Goal: Transaction & Acquisition: Download file/media

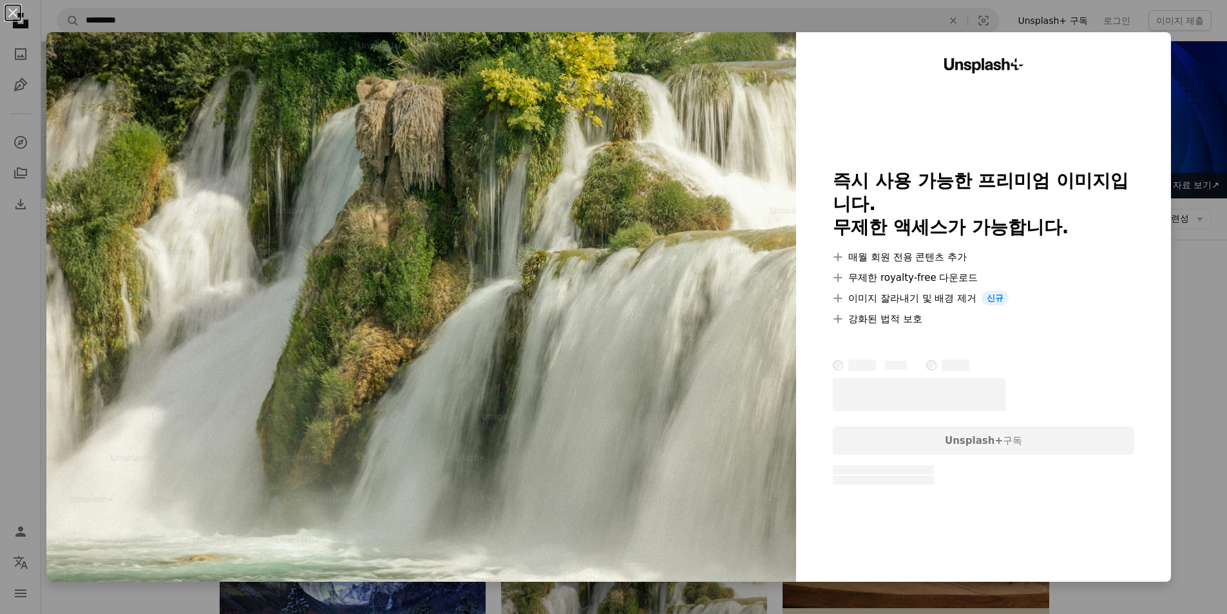
scroll to position [193, 0]
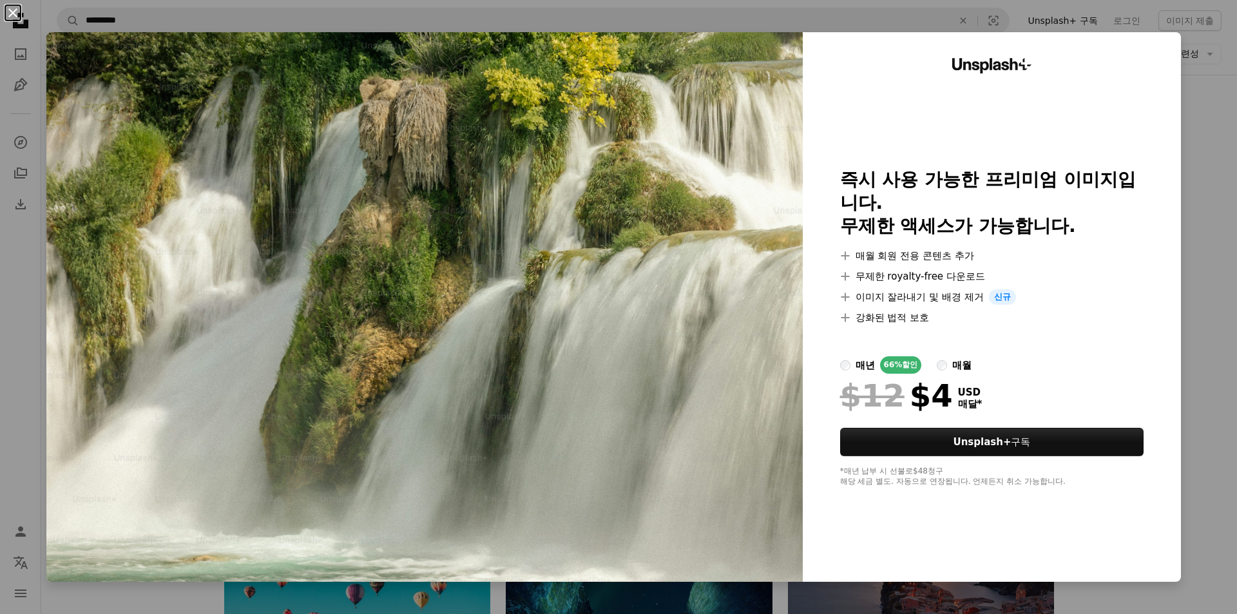
click at [12, 14] on button "An X shape" at bounding box center [12, 12] width 15 height 15
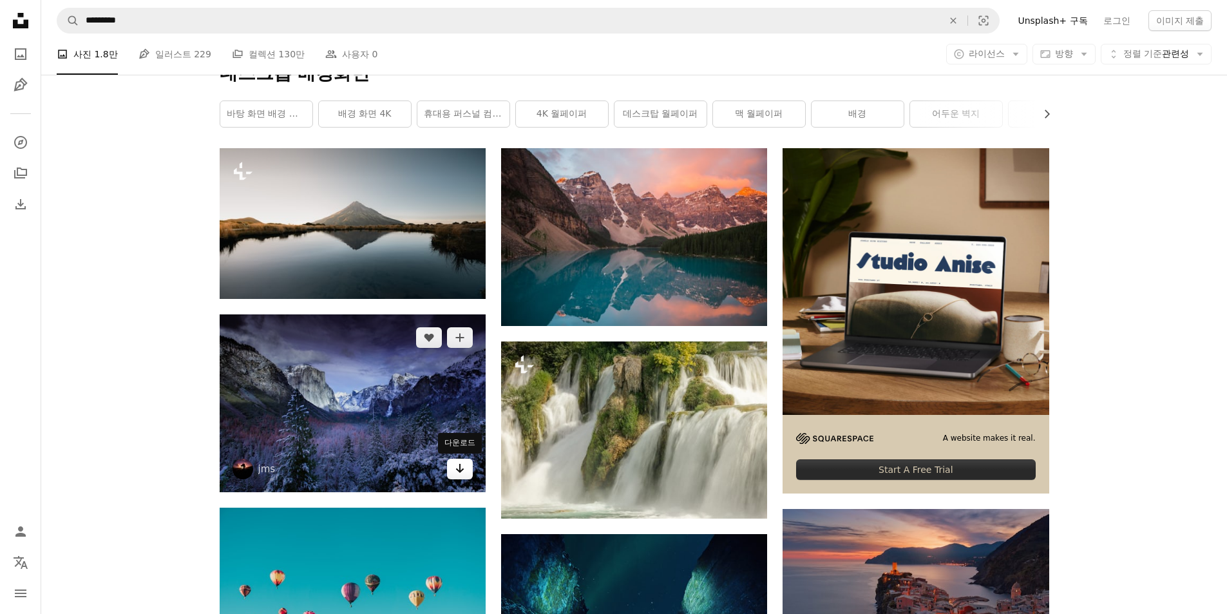
click at [462, 474] on icon "Arrow pointing down" at bounding box center [460, 468] width 10 height 15
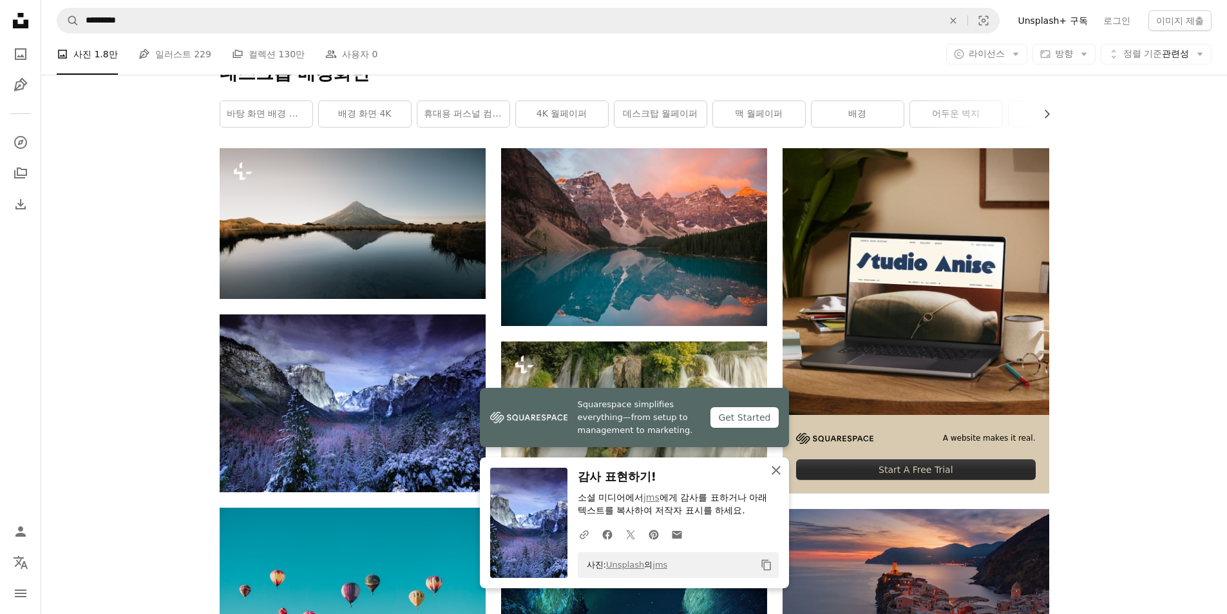
click at [776, 474] on icon "An X shape" at bounding box center [776, 470] width 15 height 15
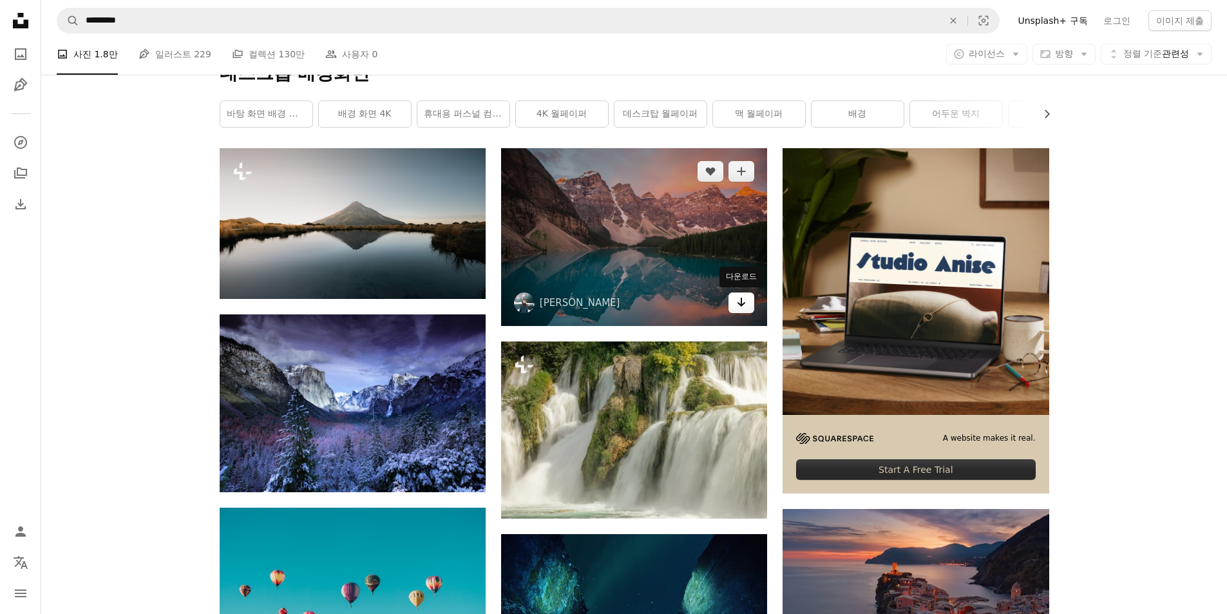
click at [742, 301] on icon "다운로드" at bounding box center [742, 302] width 8 height 9
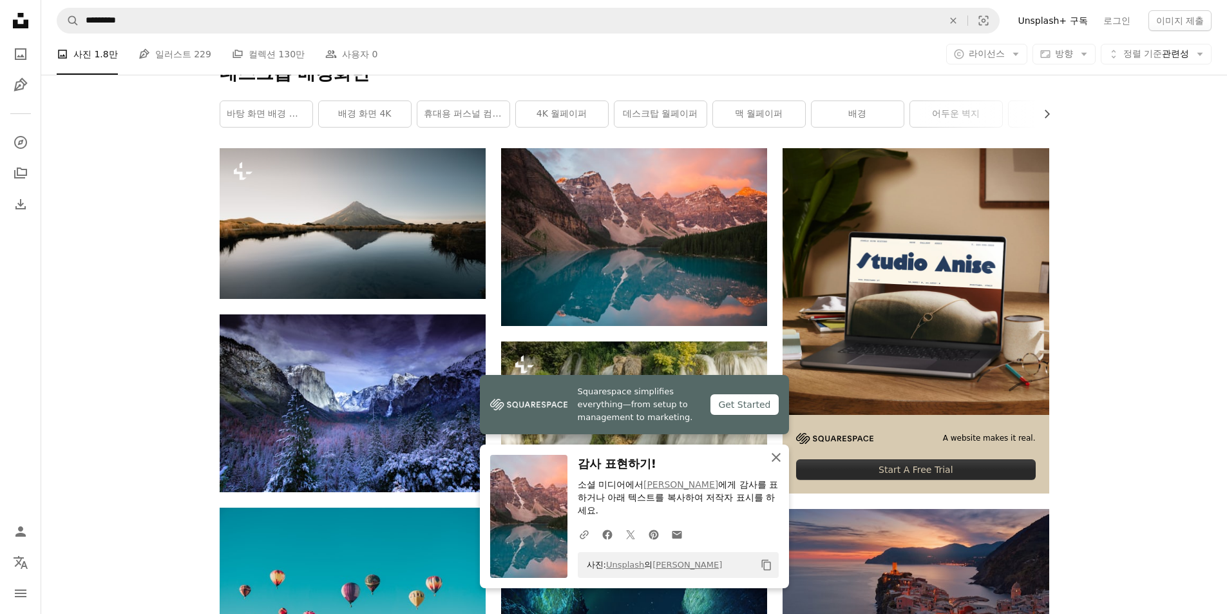
click at [775, 459] on icon "An X shape" at bounding box center [776, 457] width 15 height 15
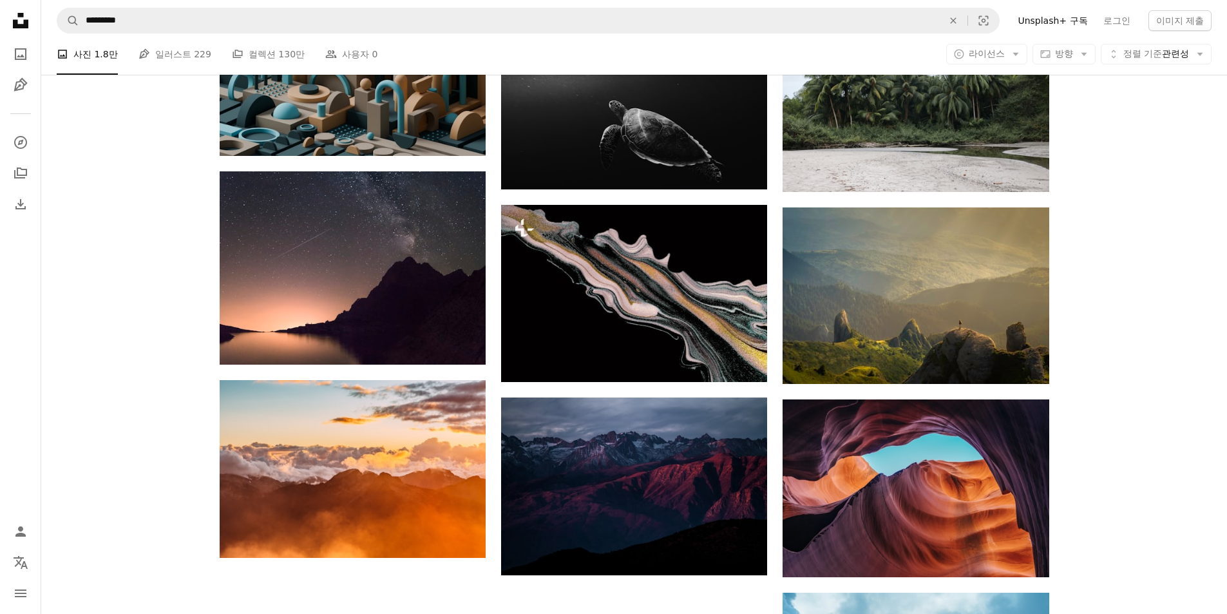
scroll to position [938, 0]
